Goal: Task Accomplishment & Management: Use online tool/utility

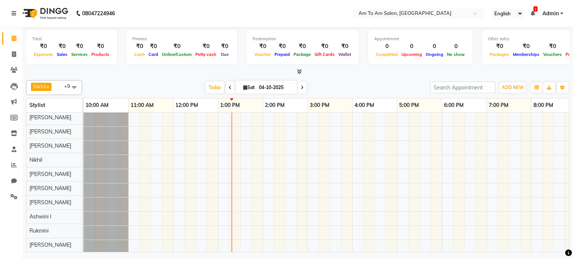
scroll to position [7, 0]
click at [251, 88] on span "Sat" at bounding box center [248, 88] width 15 height 6
select select "10"
select select "2025"
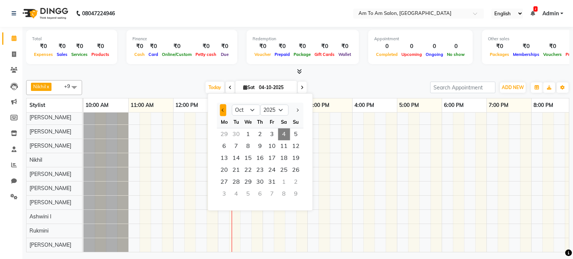
click at [223, 111] on span "Previous month" at bounding box center [223, 110] width 3 height 3
select select "9"
click at [240, 132] on span "2" at bounding box center [236, 134] width 12 height 12
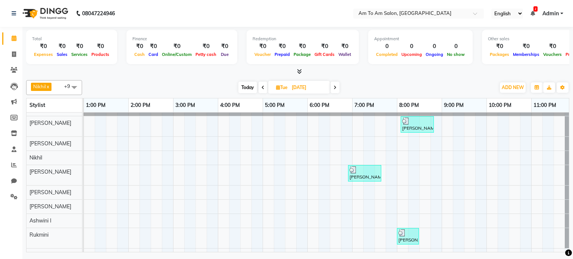
scroll to position [0, 0]
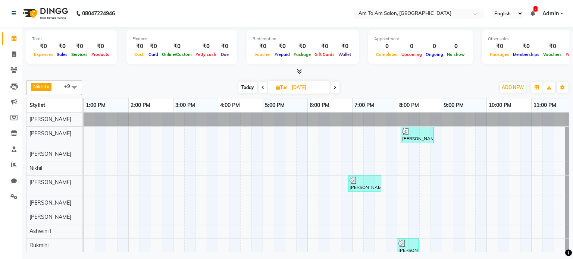
click at [261, 86] on icon at bounding box center [262, 87] width 3 height 4
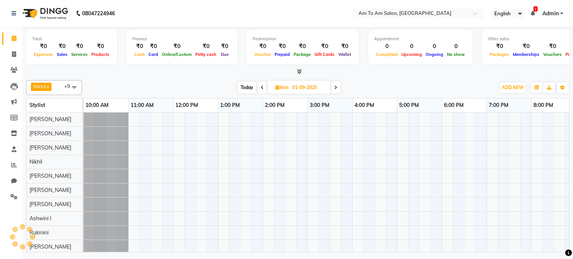
scroll to position [0, 134]
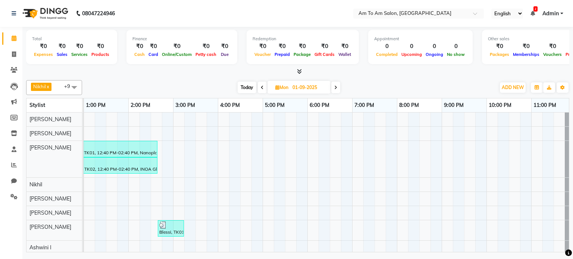
click at [338, 85] on span at bounding box center [335, 88] width 9 height 12
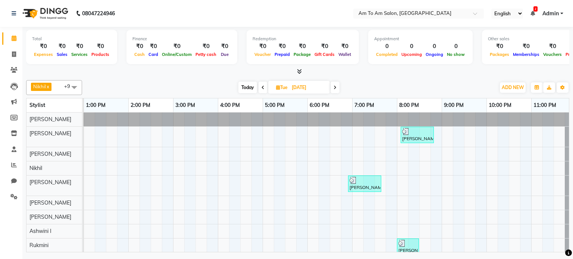
click at [336, 90] on span at bounding box center [334, 88] width 9 height 12
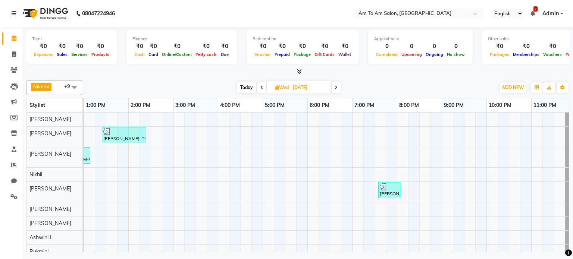
click at [259, 87] on span at bounding box center [261, 88] width 9 height 12
type input "[DATE]"
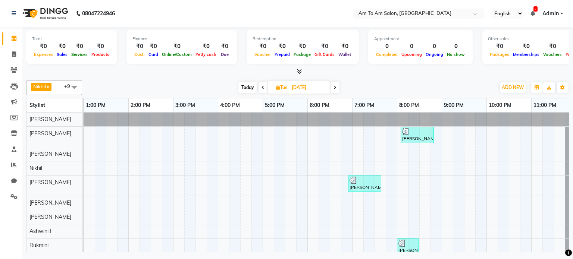
click at [283, 88] on span "Tue" at bounding box center [281, 88] width 15 height 6
select select "9"
select select "2025"
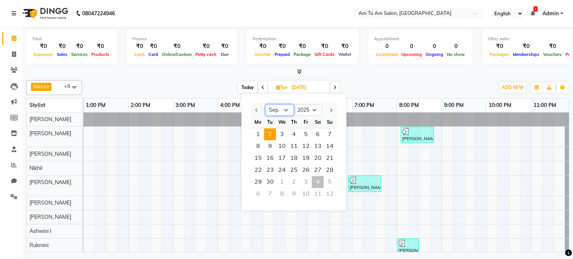
click at [271, 113] on select "Jan Feb Mar Apr May Jun [DATE] Aug Sep Oct Nov Dec" at bounding box center [280, 110] width 28 height 11
click at [273, 110] on select "Jan Feb Mar Apr May Jun [DATE] Aug Sep Oct Nov Dec" at bounding box center [280, 110] width 28 height 11
click at [259, 110] on button "Previous month" at bounding box center [257, 110] width 6 height 12
click at [276, 109] on select "Jan Feb Mar Apr May Jun [DATE] Aug Sep Oct Nov Dec" at bounding box center [280, 110] width 28 height 11
select select "9"
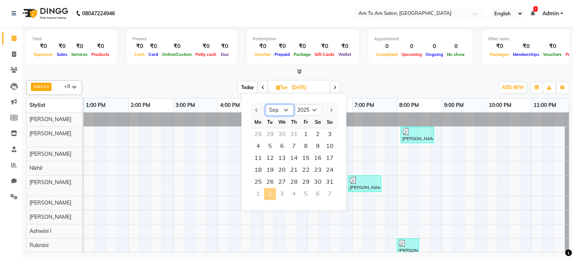
click at [266, 105] on select "Jan Feb Mar Apr May Jun [DATE] Aug Sep Oct Nov Dec" at bounding box center [280, 110] width 28 height 11
click at [399, 194] on div "[PERSON_NAME], TK03, 08:05 PM-08:50 PM, Hair Cut - [DEMOGRAPHIC_DATA] (Without …" at bounding box center [262, 193] width 627 height 160
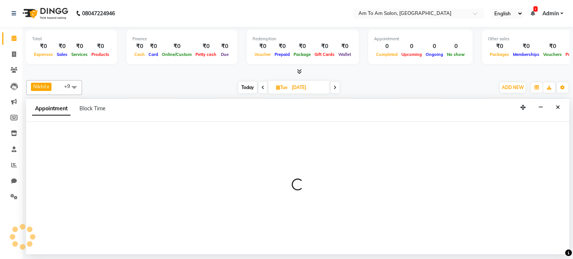
select select "51667"
select select "1200"
select select "tentative"
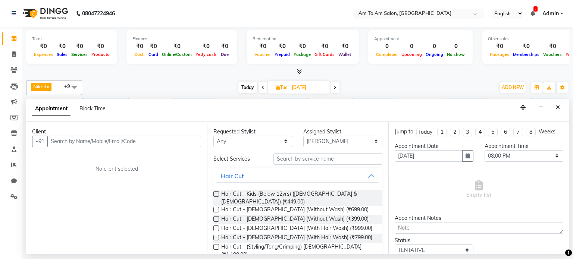
click at [261, 87] on icon at bounding box center [262, 87] width 3 height 4
type input "01-09-2025"
select select "1200"
click at [283, 89] on span "Mon" at bounding box center [281, 88] width 17 height 6
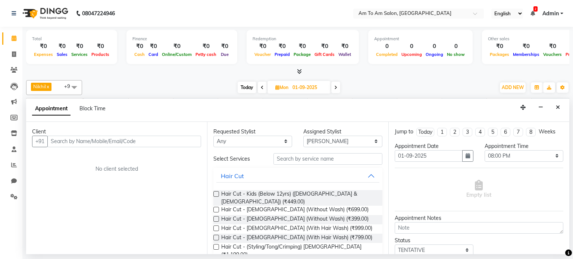
select select "9"
select select "2025"
click at [283, 87] on span "Mon" at bounding box center [281, 88] width 17 height 6
click at [264, 85] on span at bounding box center [262, 88] width 9 height 12
type input "[DATE]"
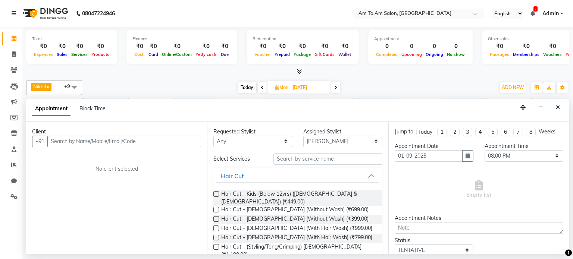
type input "[DATE]"
select select "1200"
click at [260, 86] on span at bounding box center [262, 88] width 9 height 12
type input "30-08-2025"
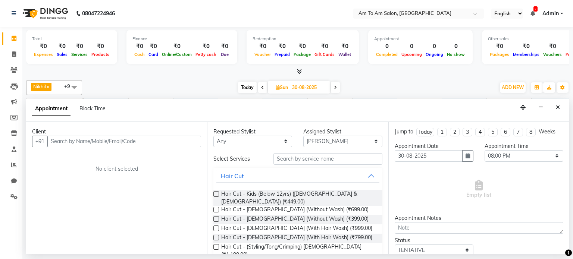
select select "1200"
click at [555, 110] on button "Close" at bounding box center [557, 108] width 11 height 12
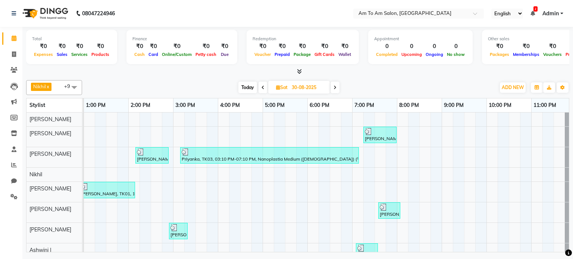
click at [261, 88] on icon at bounding box center [262, 87] width 3 height 4
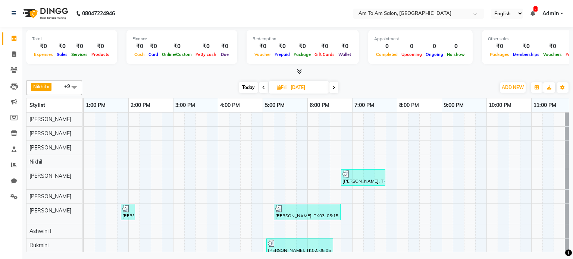
click at [264, 89] on icon at bounding box center [263, 87] width 3 height 4
type input "[DATE]"
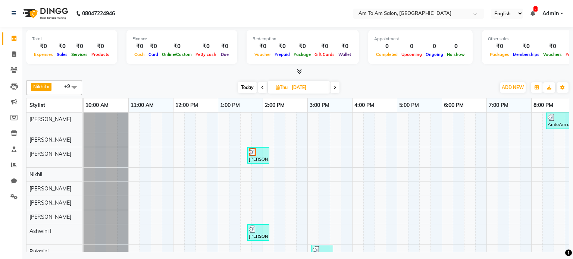
scroll to position [0, 0]
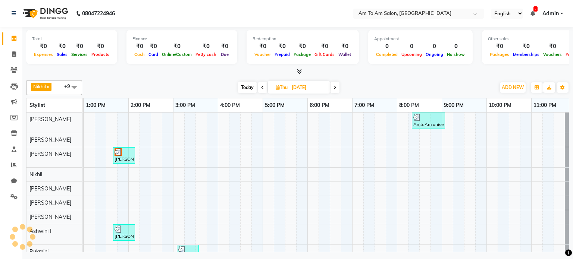
click at [278, 86] on icon at bounding box center [278, 87] width 4 height 5
select select "8"
select select "2025"
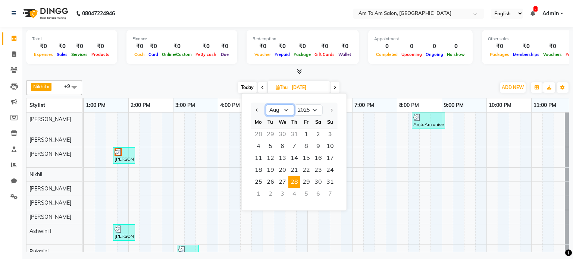
click at [285, 112] on select "Jan Feb Mar Apr May Jun [DATE] Aug Sep Oct Nov Dec" at bounding box center [280, 110] width 28 height 11
select select "10"
click at [266, 105] on select "Jan Feb Mar Apr May Jun [DATE] Aug Sep Oct Nov Dec" at bounding box center [280, 110] width 28 height 11
click at [485, 211] on div "AmtoAm unisexsalon, TK05, 08:20 PM-09:05 PM, Luxury Pedicure ([DEMOGRAPHIC_DATA…" at bounding box center [262, 199] width 627 height 173
select select "52282"
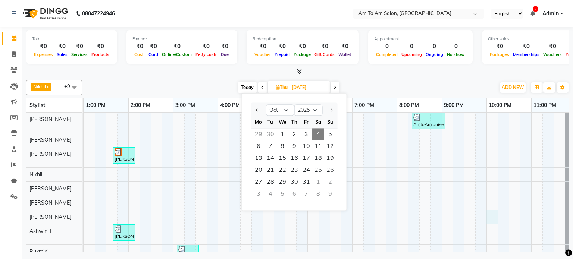
select select "tentative"
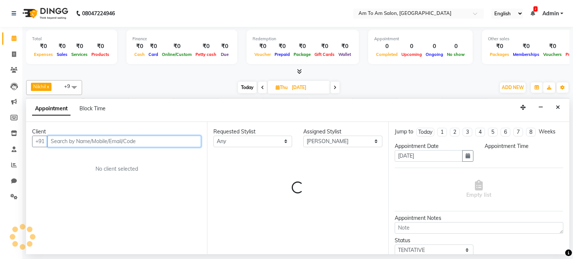
select select "1305"
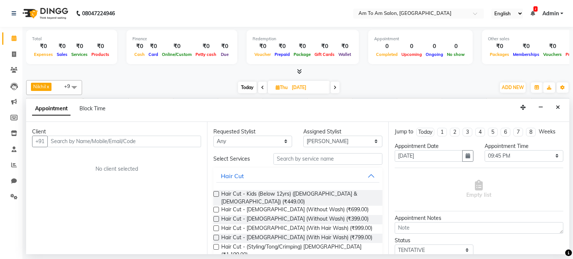
drag, startPoint x: 558, startPoint y: 107, endPoint x: 545, endPoint y: 116, distance: 15.9
click at [554, 110] on button "Close" at bounding box center [557, 108] width 11 height 12
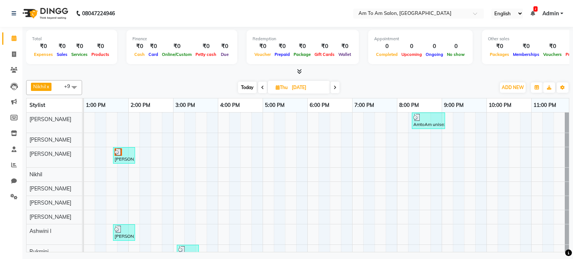
click at [270, 88] on span "[DATE]" at bounding box center [299, 87] width 62 height 13
click at [276, 87] on icon at bounding box center [278, 87] width 4 height 5
select select "8"
select select "2025"
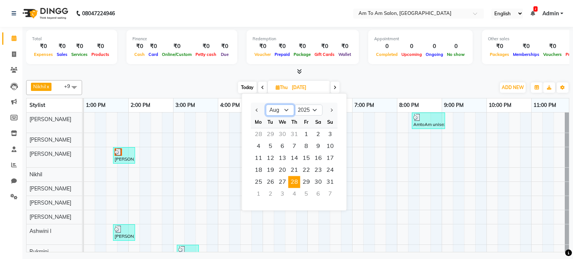
click at [286, 107] on select "Jan Feb Mar Apr May Jun [DATE] Aug Sep Oct Nov Dec" at bounding box center [280, 110] width 28 height 11
select select "9"
click at [266, 105] on select "Jan Feb Mar Apr May Jun [DATE] Aug Sep Oct Nov Dec" at bounding box center [280, 110] width 28 height 11
click at [319, 131] on span "6" at bounding box center [318, 134] width 12 height 12
type input "[DATE]"
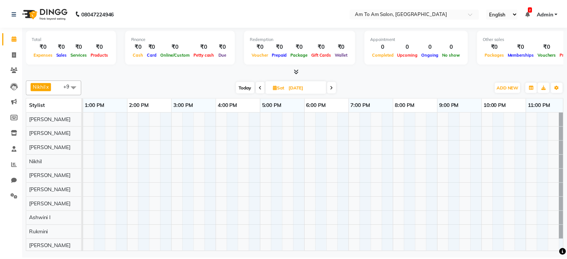
scroll to position [6, 0]
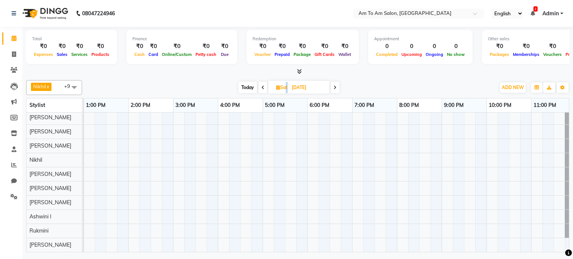
click at [286, 87] on span "Sat" at bounding box center [281, 88] width 15 height 6
select select "9"
select select "2025"
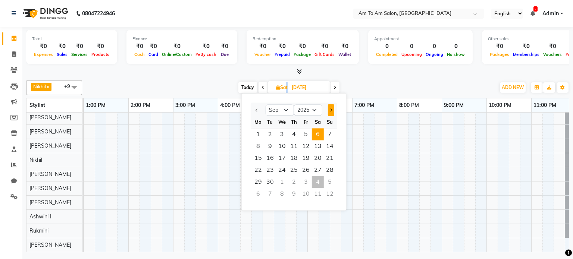
click at [329, 107] on button "Next month" at bounding box center [331, 110] width 6 height 12
select select "10"
click at [384, 170] on div at bounding box center [262, 181] width 627 height 141
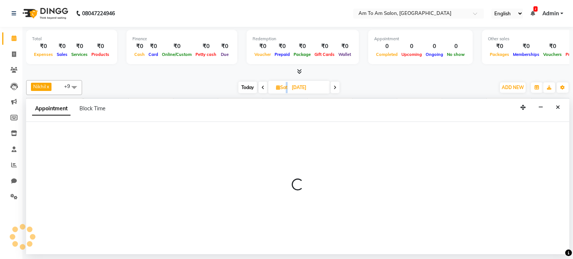
select select "51667"
select select "1170"
select select "tentative"
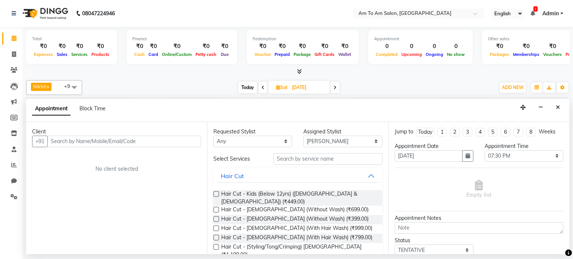
drag, startPoint x: 560, startPoint y: 106, endPoint x: 557, endPoint y: 107, distance: 3.8
click at [559, 106] on button "Close" at bounding box center [557, 108] width 11 height 12
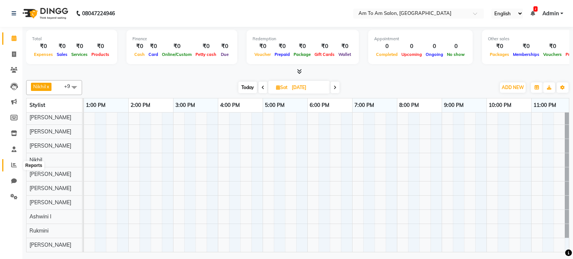
click at [13, 167] on icon at bounding box center [14, 165] width 6 height 6
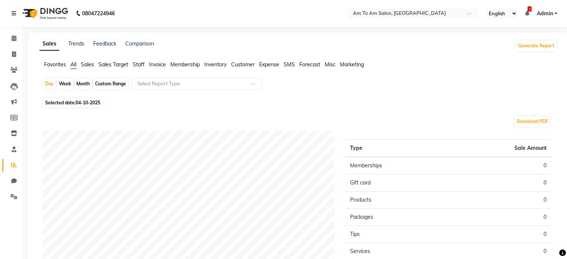
click at [82, 83] on div "Month" at bounding box center [83, 84] width 17 height 10
select select "10"
select select "2025"
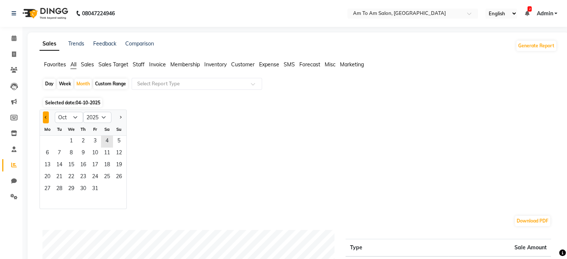
click at [44, 116] on button "Previous month" at bounding box center [46, 118] width 6 height 12
select select "9"
click at [52, 141] on span "1" at bounding box center [47, 142] width 12 height 12
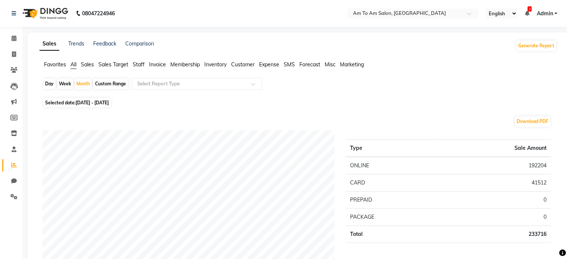
click at [133, 64] on ul "Favorites All Sales Sales Target Staff Invoice Membership Inventory Customer Ex…" at bounding box center [299, 65] width 518 height 8
click at [140, 65] on span "Staff" at bounding box center [139, 64] width 12 height 7
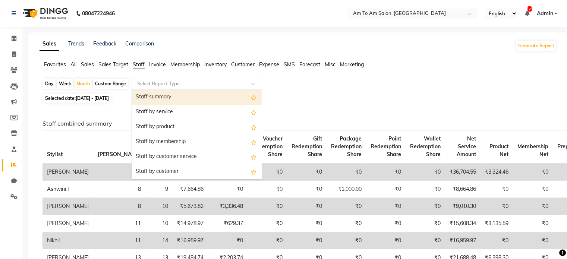
click at [236, 87] on div "Select Report Type" at bounding box center [191, 83] width 115 height 7
click at [198, 101] on div "Staff summary" at bounding box center [197, 97] width 130 height 15
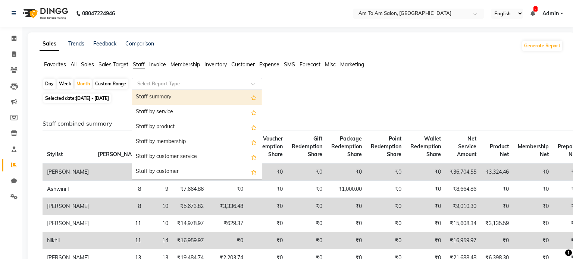
select select "full_report"
select select "csv"
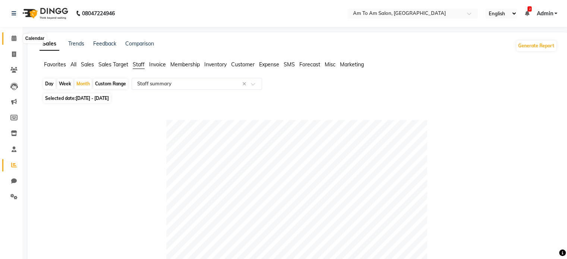
click at [15, 37] on icon at bounding box center [14, 38] width 5 height 6
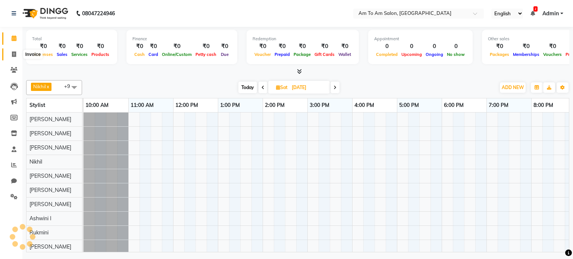
click at [13, 54] on icon at bounding box center [14, 54] width 4 height 6
select select "service"
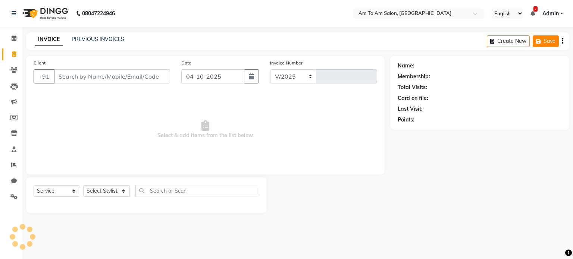
select select "6661"
type input "0946"
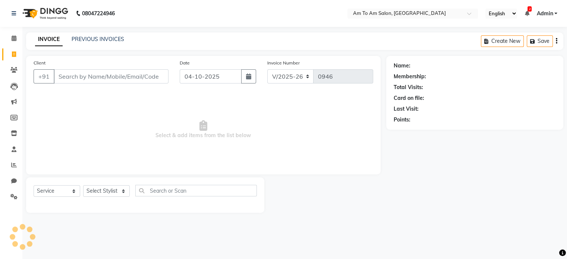
select select "51659"
